Goal: Task Accomplishment & Management: Complete application form

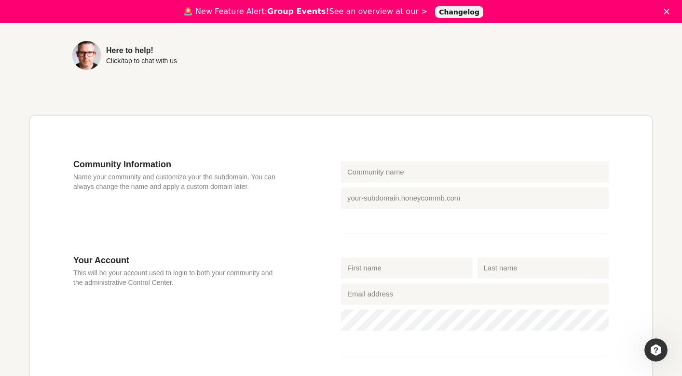
scroll to position [226, 0]
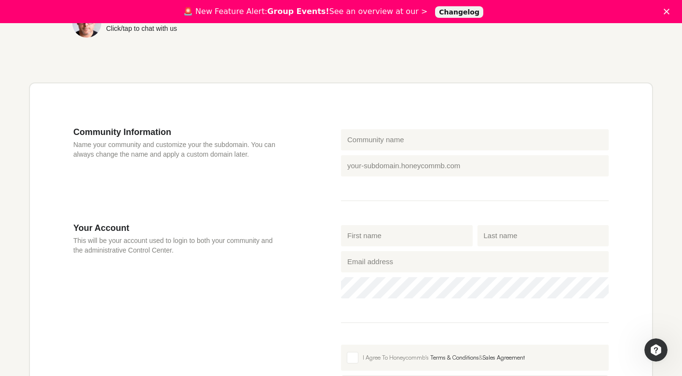
click at [359, 150] on div "Community name" at bounding box center [474, 140] width 272 height 26
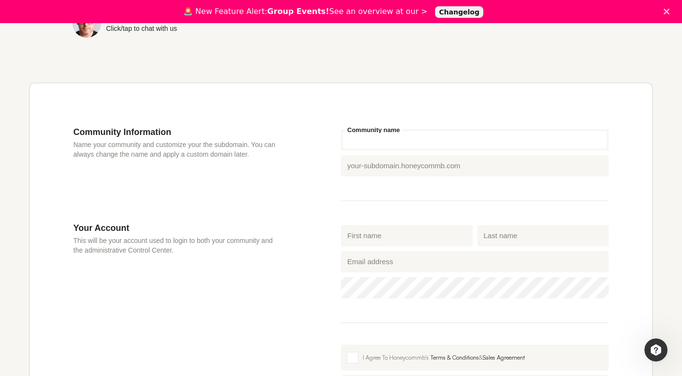
click at [359, 139] on input "Community name" at bounding box center [475, 139] width 268 height 21
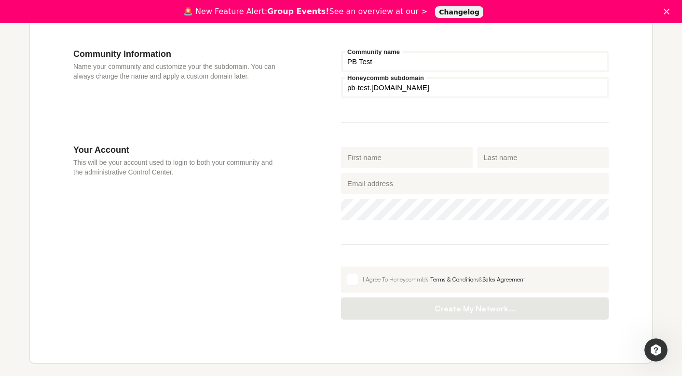
scroll to position [317, 0]
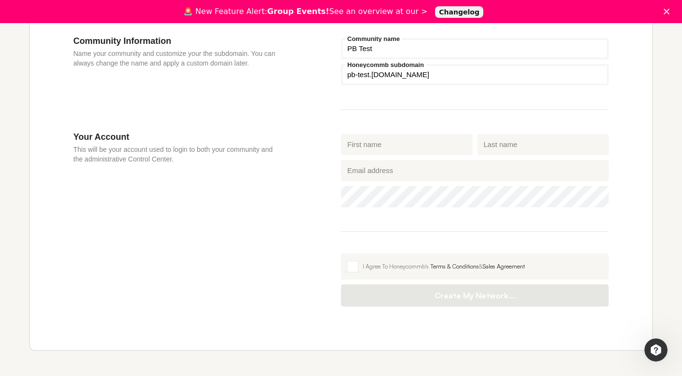
type input "PB Test"
click at [372, 144] on input "First name" at bounding box center [407, 144] width 132 height 21
type input "[PERSON_NAME]"
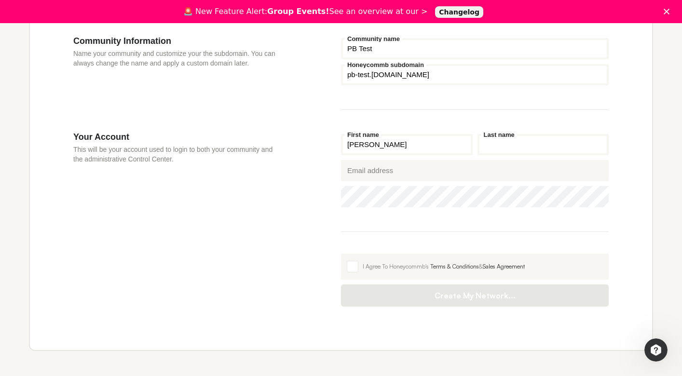
click at [504, 145] on input "Last name" at bounding box center [543, 144] width 132 height 21
type input "[PERSON_NAME]"
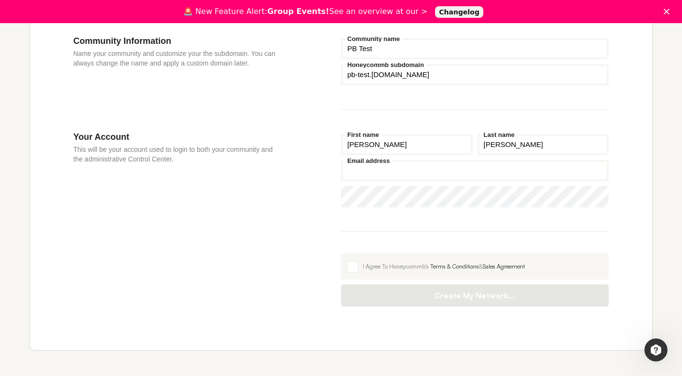
click at [408, 169] on input "Email address" at bounding box center [475, 170] width 268 height 21
type input "[EMAIL_ADDRESS][DOMAIN_NAME]"
click at [357, 265] on label "I Agree To Honeycommb's Terms & Conditions & Sales Agreement" at bounding box center [475, 267] width 268 height 26
click at [341, 254] on input "I Agree To Honeycommb's Terms & Conditions & Sales Agreement" at bounding box center [341, 254] width 0 height 0
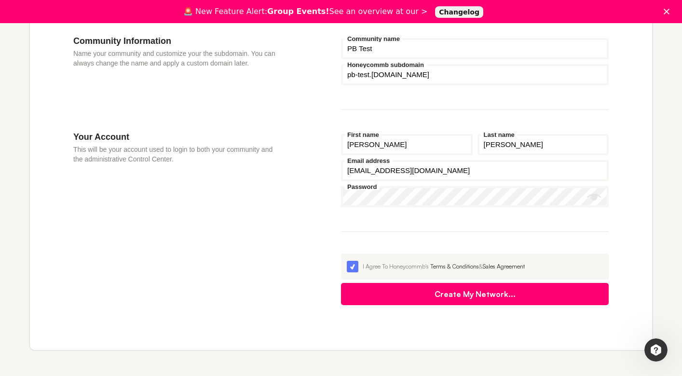
click at [456, 297] on button "Create My Network..." at bounding box center [475, 294] width 268 height 22
